Goal: Task Accomplishment & Management: Manage account settings

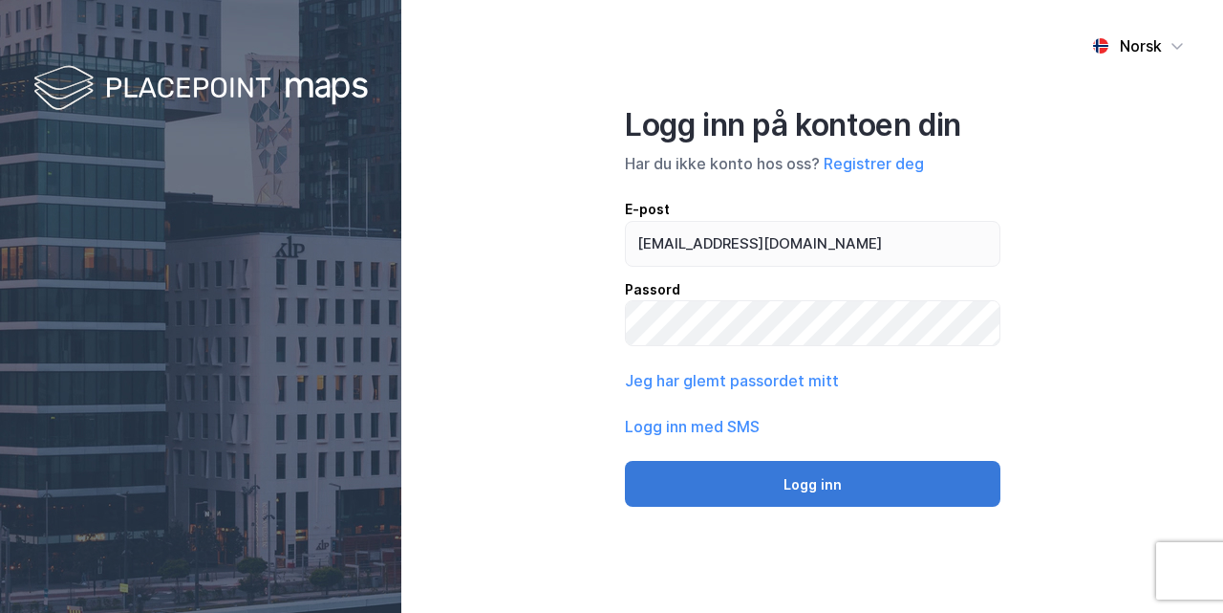
click at [705, 495] on button "Logg inn" at bounding box center [813, 484] width 376 height 46
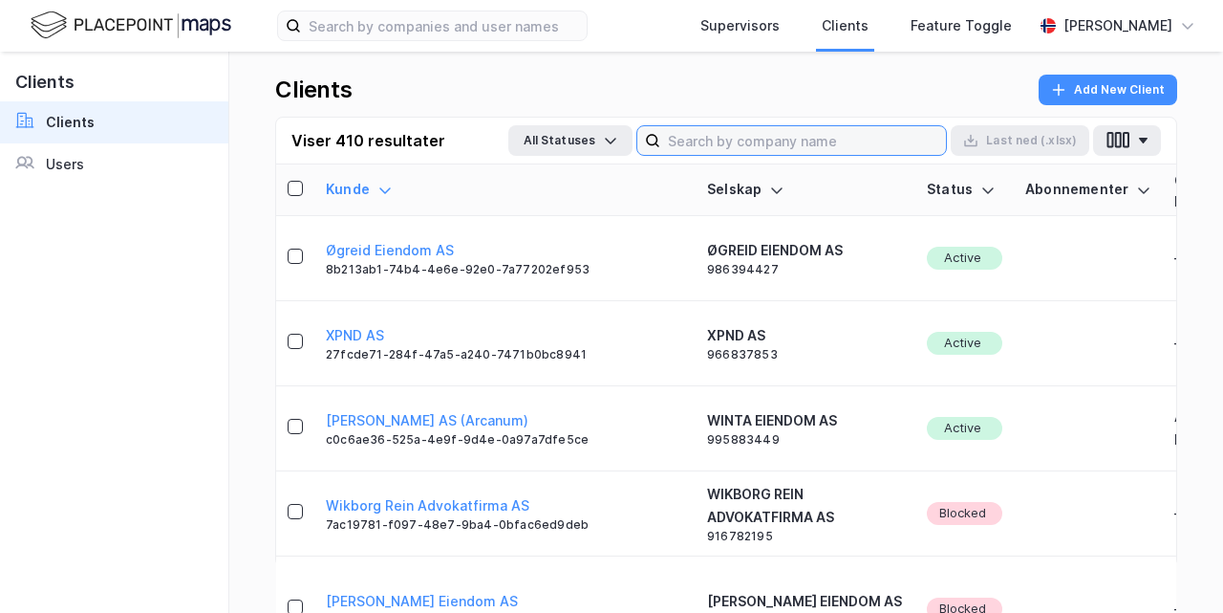
click at [821, 148] on input at bounding box center [803, 140] width 286 height 29
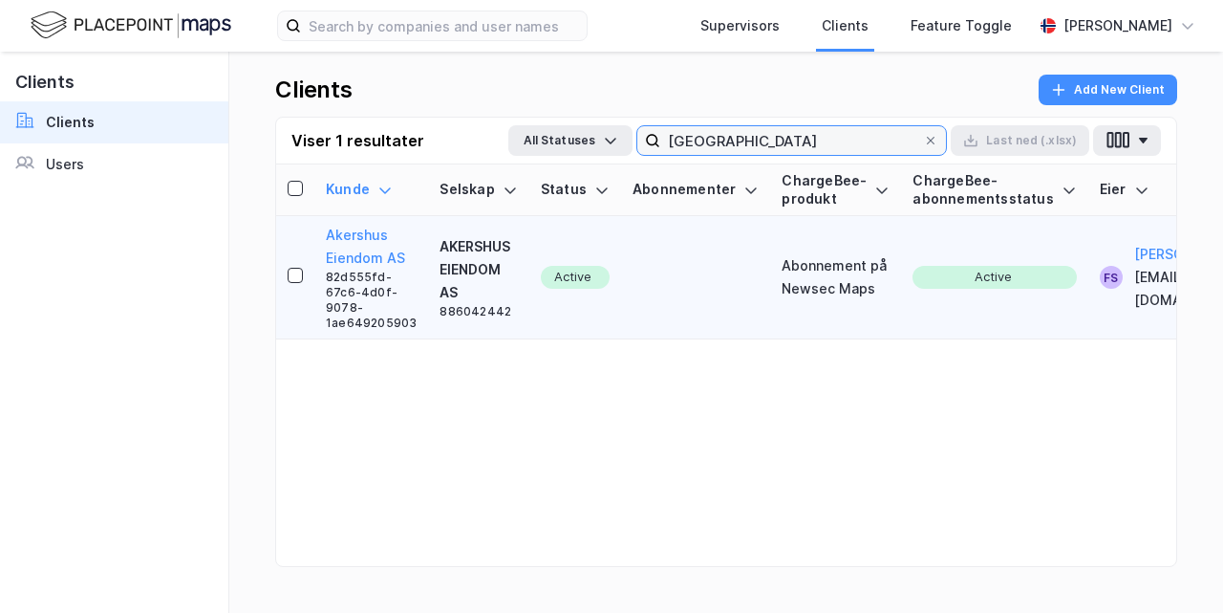
type input "akershus"
click at [466, 251] on div "AKERSHUS EIENDOM AS" at bounding box center [478, 269] width 77 height 69
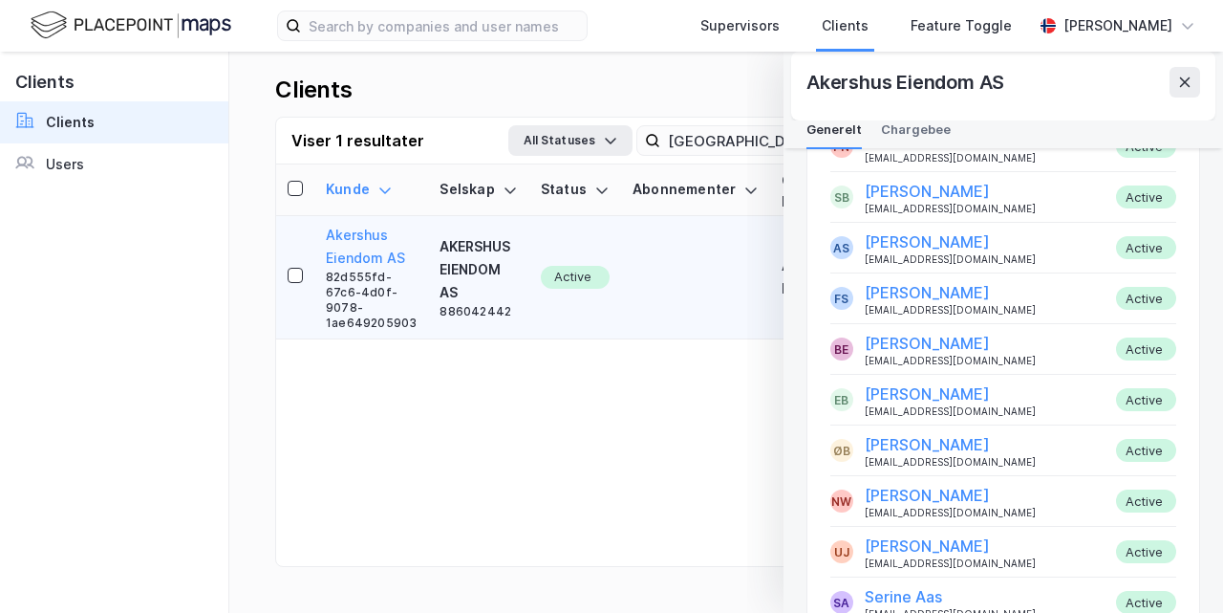
scroll to position [938, 0]
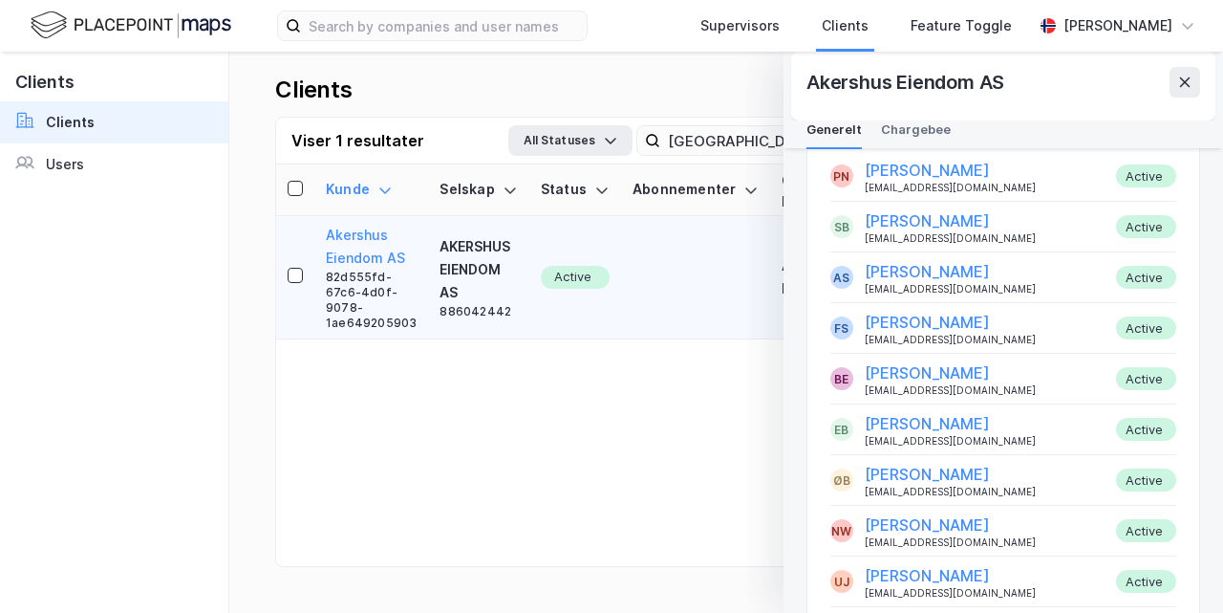
click at [1016, 423] on div "EB Erik Andre Bratt eab@akershuseiendom.no Active" at bounding box center [1003, 429] width 346 height 34
click at [951, 422] on button "Erik Andre Bratt" at bounding box center [927, 423] width 125 height 23
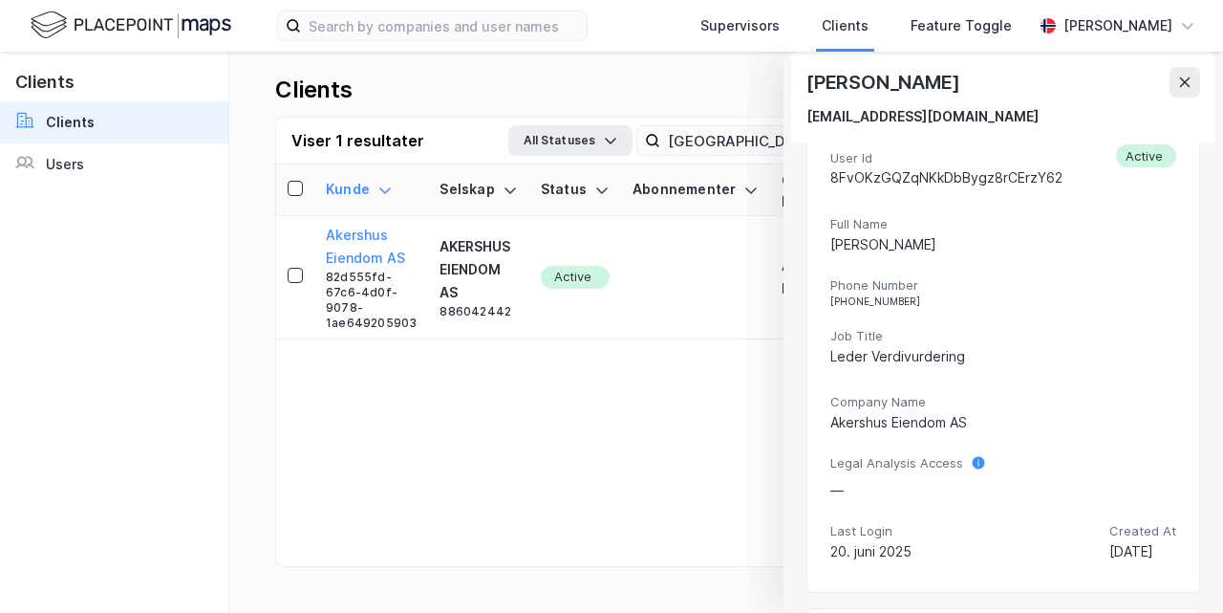
scroll to position [0, 0]
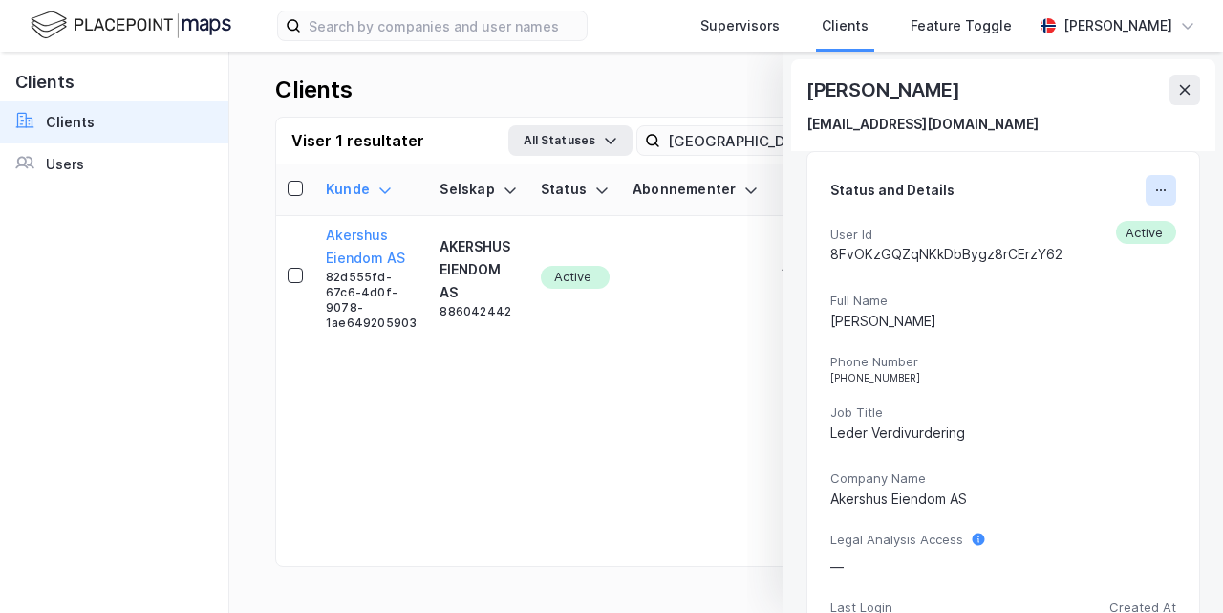
click at [1157, 187] on button at bounding box center [1161, 190] width 31 height 31
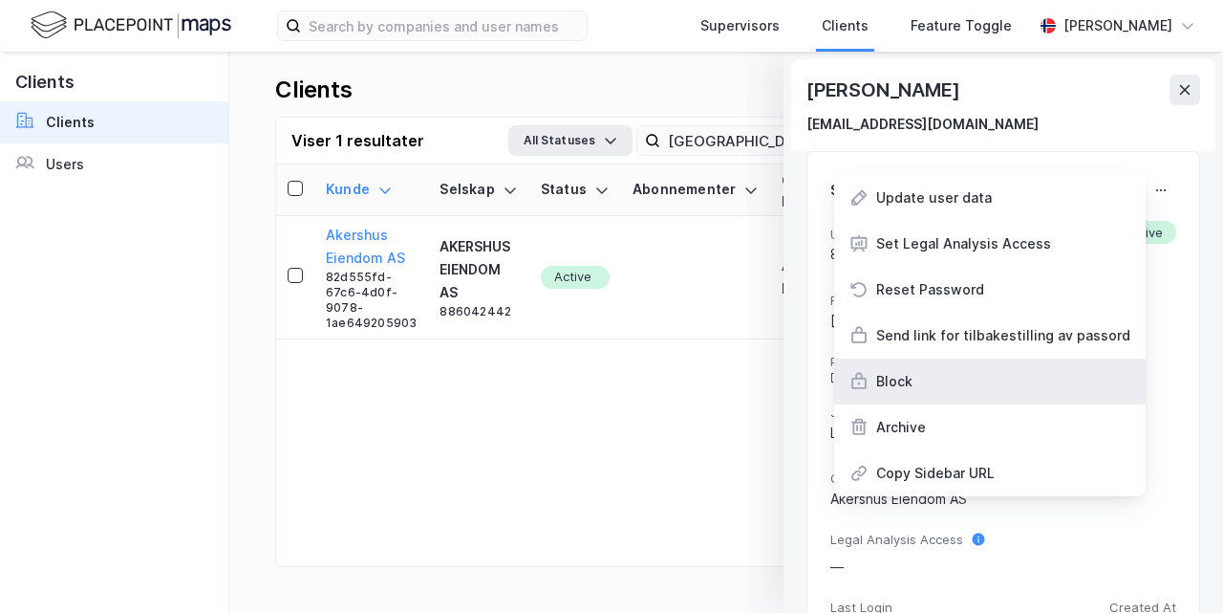
click at [904, 385] on div "Block" at bounding box center [894, 381] width 36 height 23
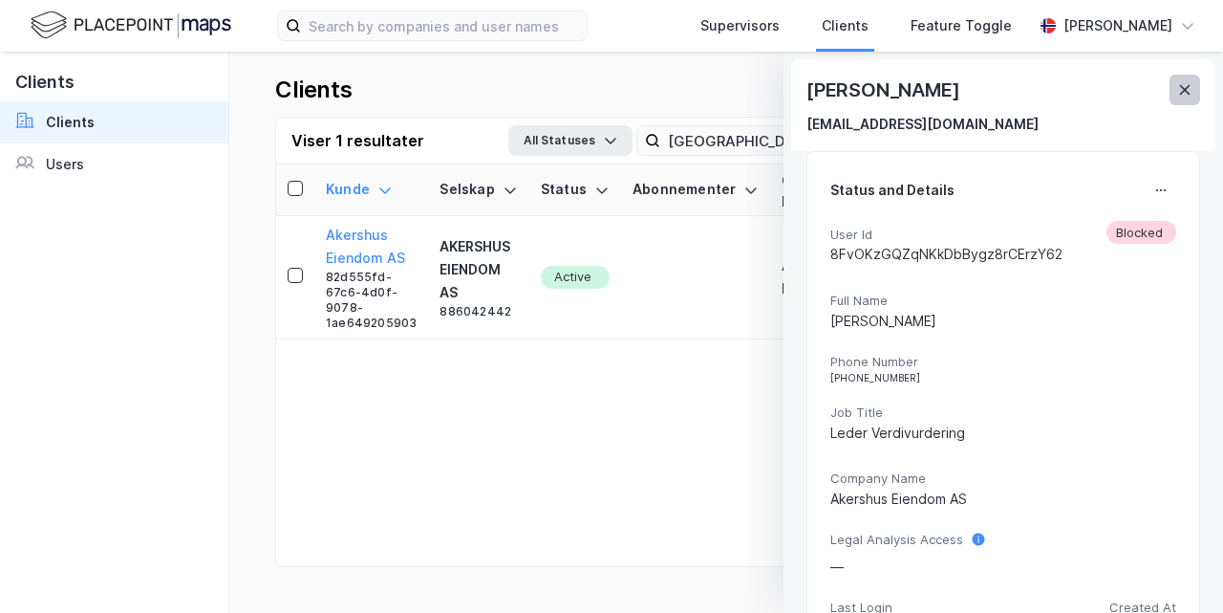
click at [1194, 95] on button at bounding box center [1185, 90] width 31 height 31
